Goal: Task Accomplishment & Management: Manage account settings

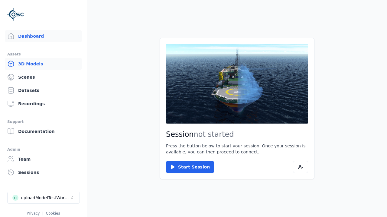
click at [41, 64] on link "3D Models" at bounding box center [43, 64] width 77 height 12
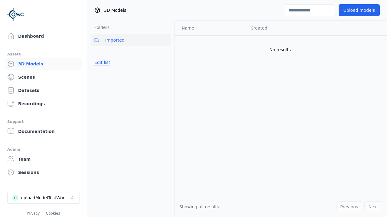
click at [101, 63] on button "Edit list" at bounding box center [102, 62] width 23 height 11
click at [107, 63] on link "Create folder" at bounding box center [108, 63] width 28 height 6
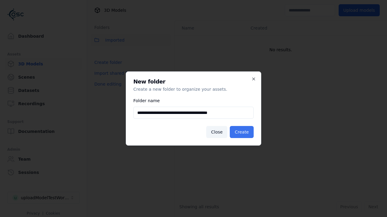
type input "**********"
click at [242, 132] on button "Create" at bounding box center [242, 132] width 24 height 12
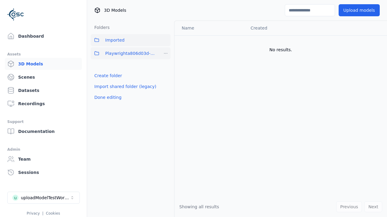
click at [124, 53] on span "Playwrighta806d03d-5bfc-43cd-abe4-b631d8d5364f" at bounding box center [131, 53] width 52 height 7
click at [360, 10] on button "Upload models" at bounding box center [358, 10] width 41 height 12
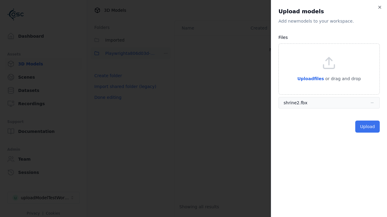
click at [368, 127] on button "Upload" at bounding box center [367, 127] width 24 height 12
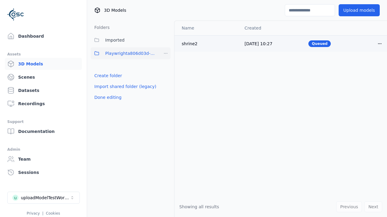
click at [374, 43] on html "Support Dashboard Assets 3D Models Scenes Datasets Recordings Support Documenta…" at bounding box center [193, 108] width 387 height 217
click at [361, 66] on div "Delete" at bounding box center [361, 67] width 36 height 10
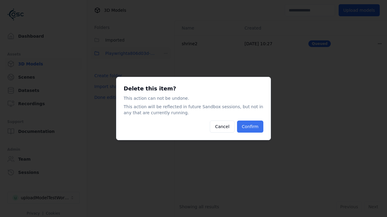
click at [250, 127] on button "Confirm" at bounding box center [250, 127] width 26 height 12
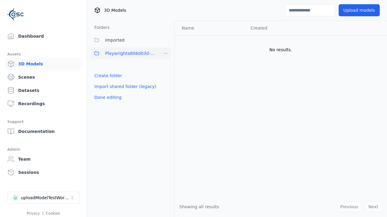
click at [166, 53] on html "Support Dashboard Assets 3D Models Scenes Datasets Recordings Support Documenta…" at bounding box center [193, 108] width 387 height 217
click at [165, 95] on div "Delete" at bounding box center [167, 95] width 40 height 10
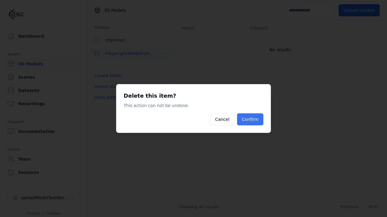
click at [250, 120] on button "Confirm" at bounding box center [250, 120] width 26 height 12
